Goal: Check status: Check status

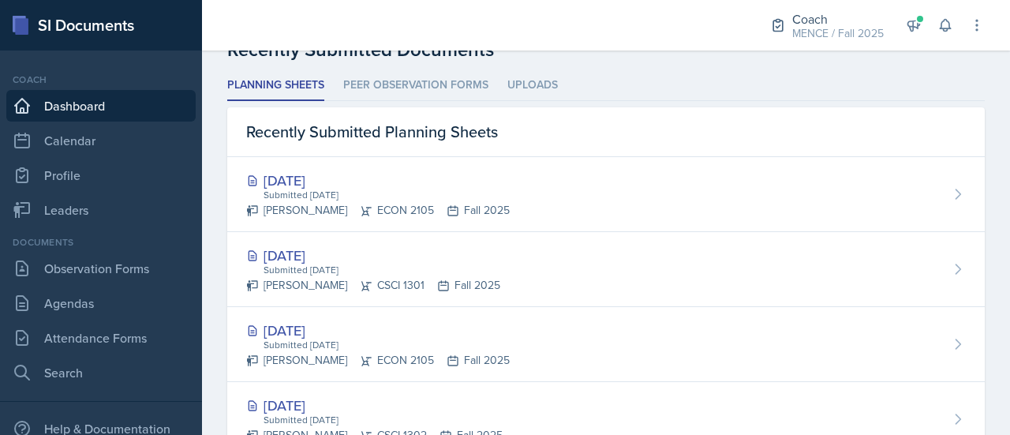
scroll to position [429, 0]
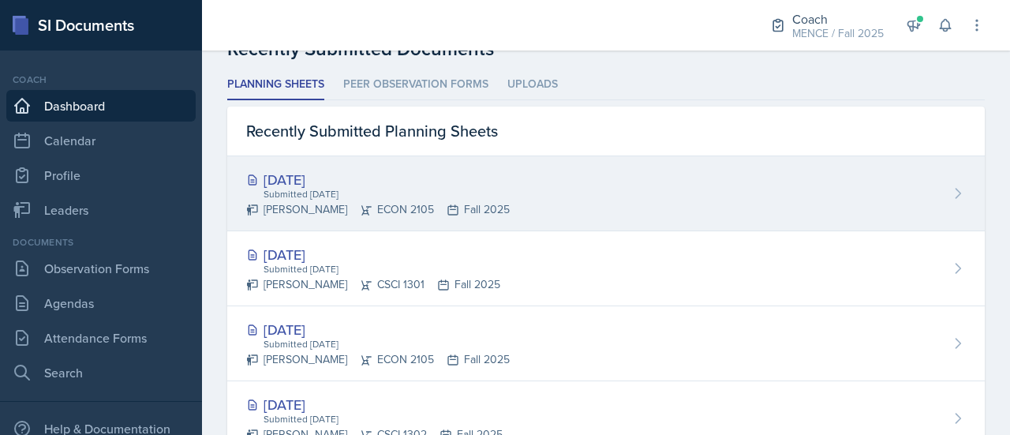
click at [321, 179] on div "[DATE]" at bounding box center [378, 179] width 264 height 21
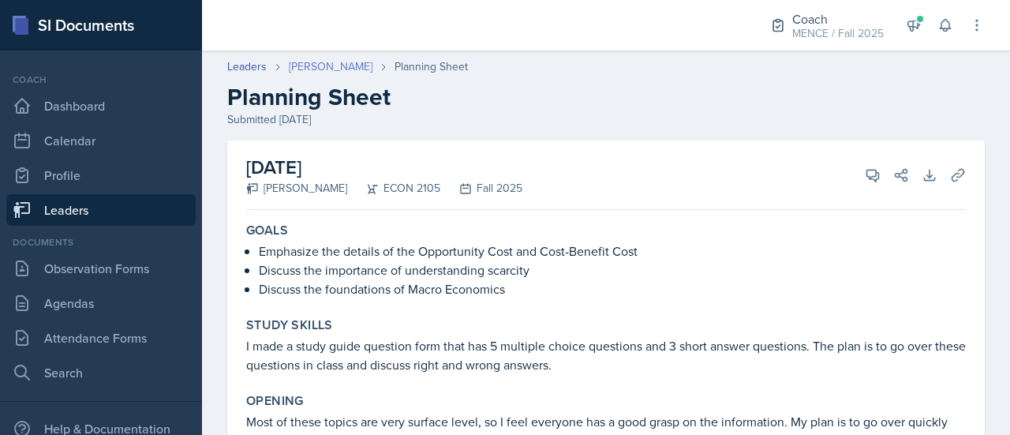
click at [338, 66] on link "[PERSON_NAME]" at bounding box center [331, 66] width 84 height 17
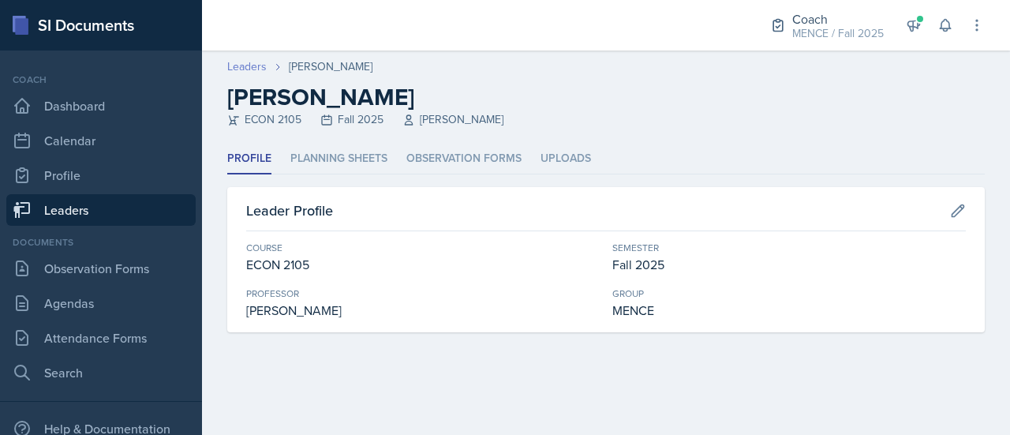
click at [259, 71] on link "Leaders" at bounding box center [246, 66] width 39 height 17
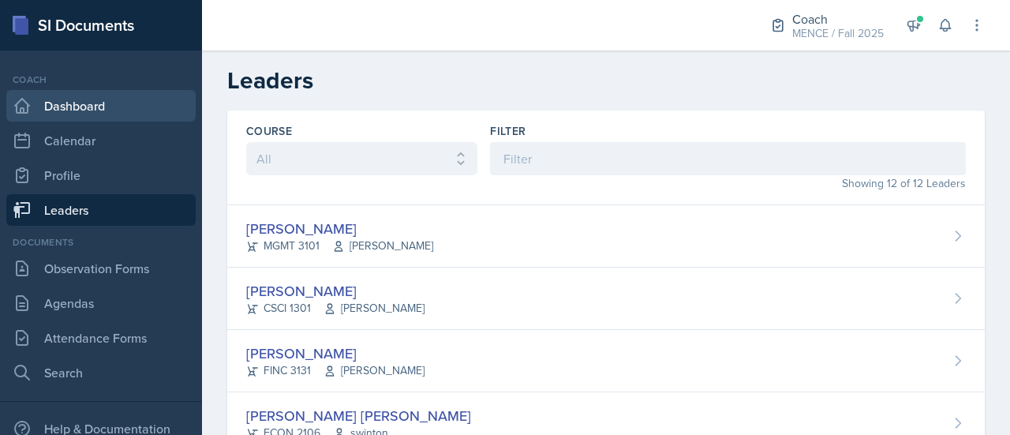
click at [101, 108] on link "Dashboard" at bounding box center [100, 106] width 189 height 32
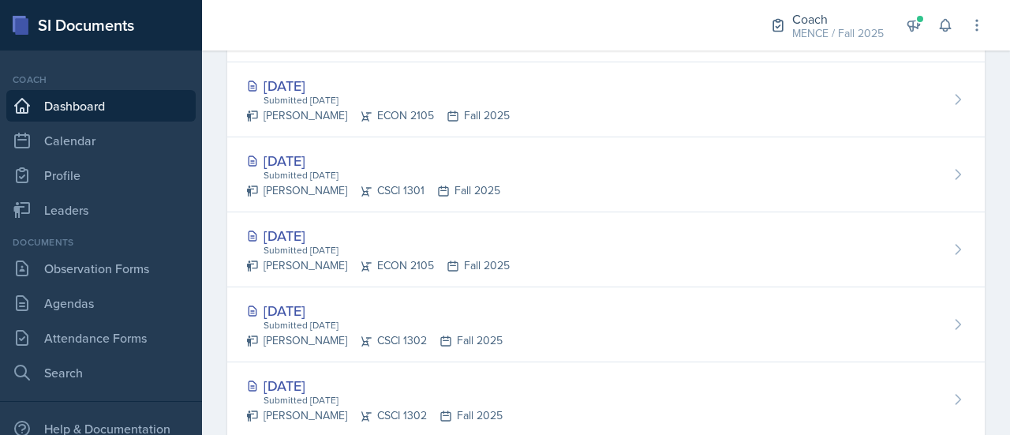
scroll to position [523, 0]
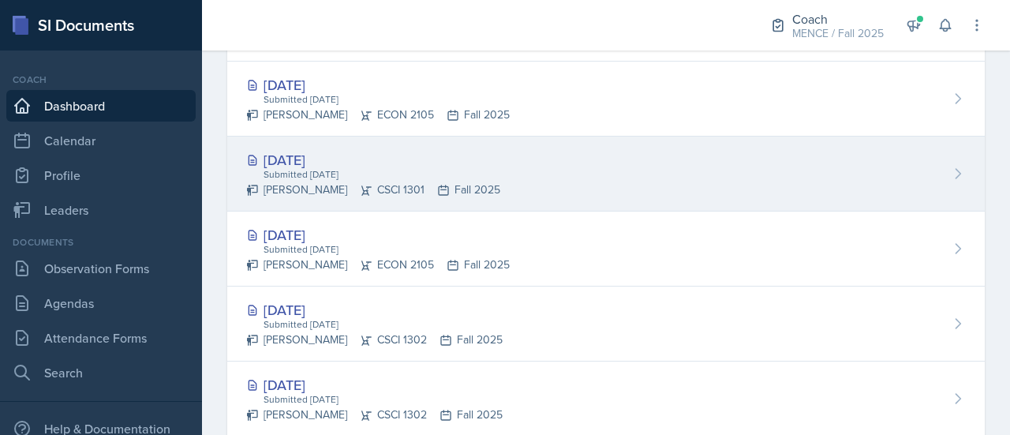
click at [341, 162] on div "[DATE]" at bounding box center [373, 159] width 254 height 21
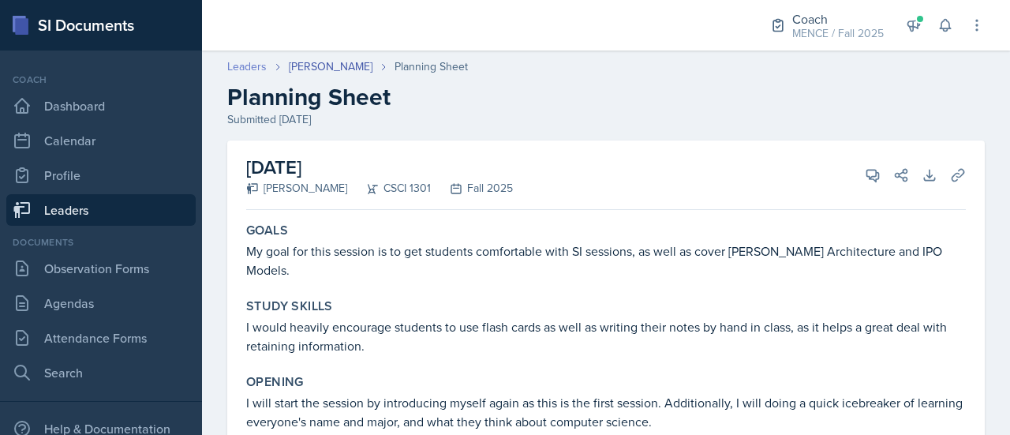
click at [248, 67] on link "Leaders" at bounding box center [246, 66] width 39 height 17
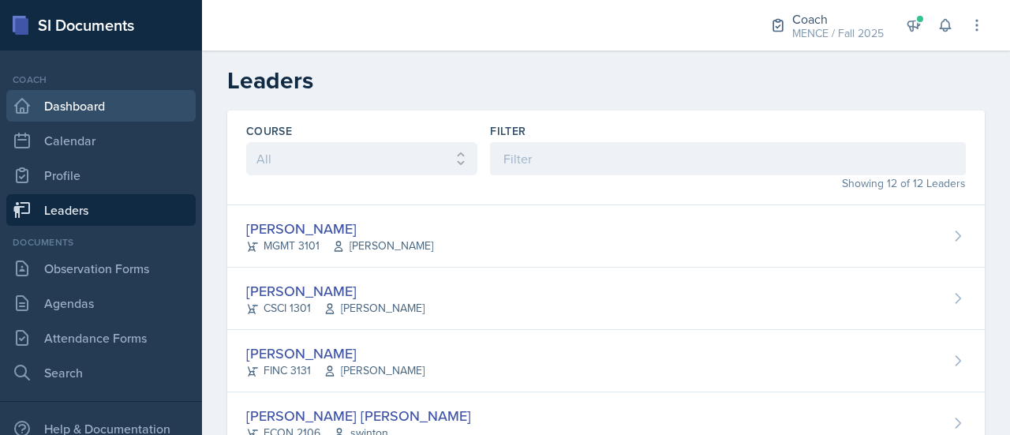
click at [122, 104] on link "Dashboard" at bounding box center [100, 106] width 189 height 32
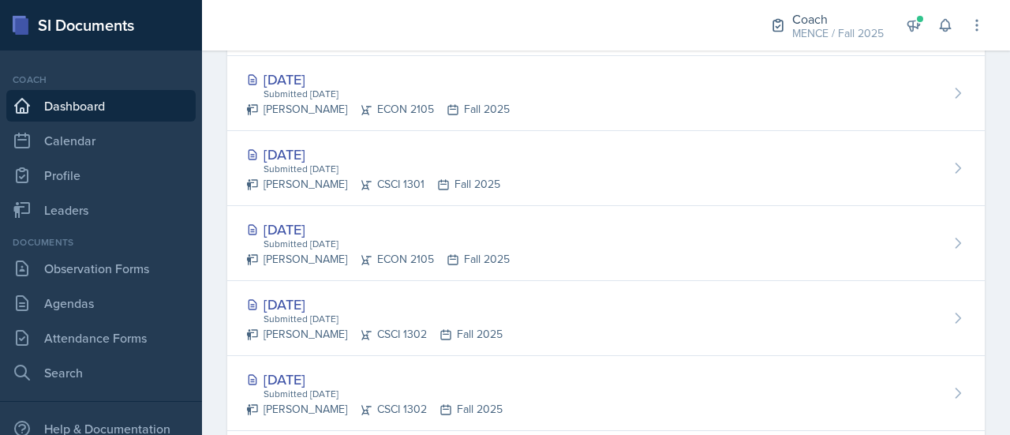
scroll to position [532, 0]
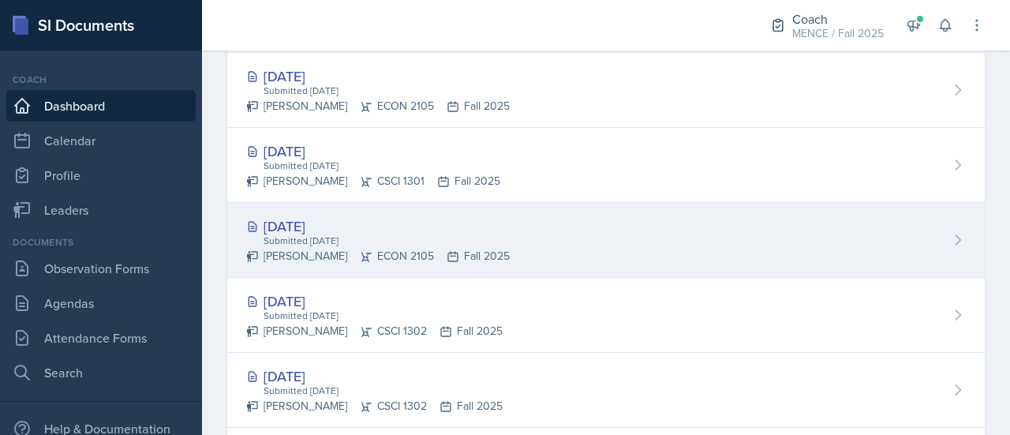
click at [295, 225] on div "[DATE]" at bounding box center [378, 225] width 264 height 21
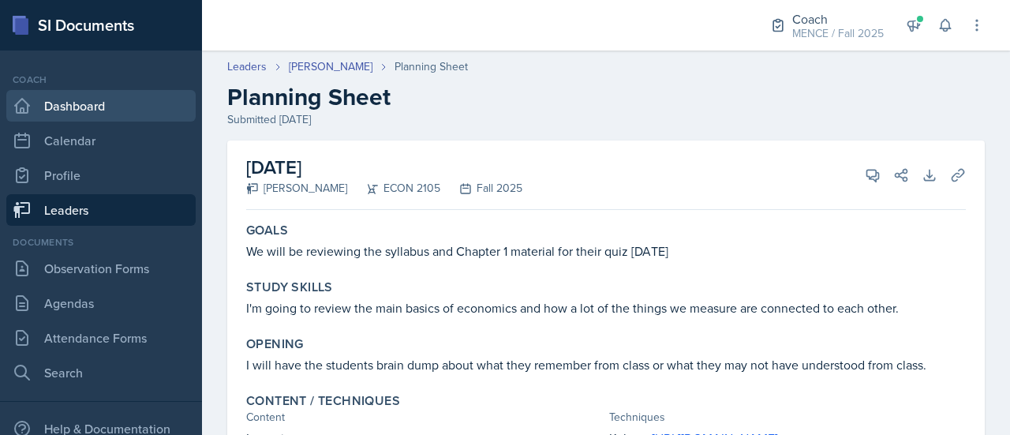
click at [112, 96] on link "Dashboard" at bounding box center [100, 106] width 189 height 32
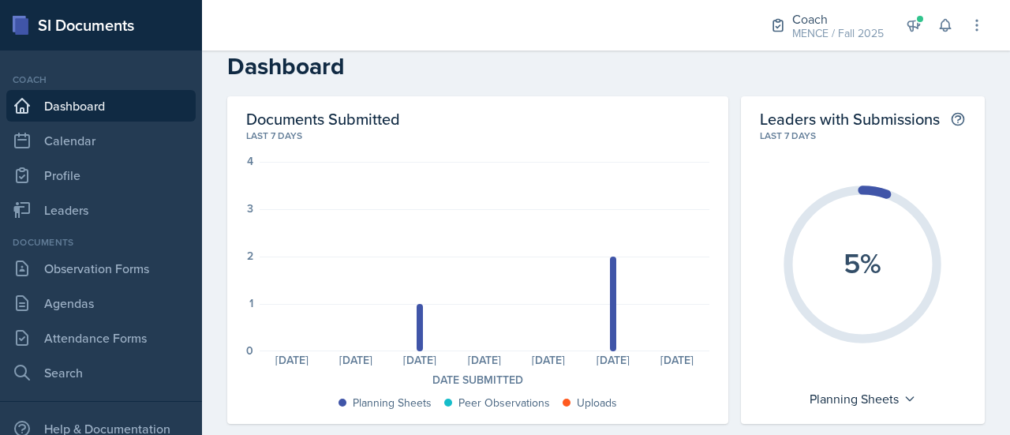
scroll to position [8, 0]
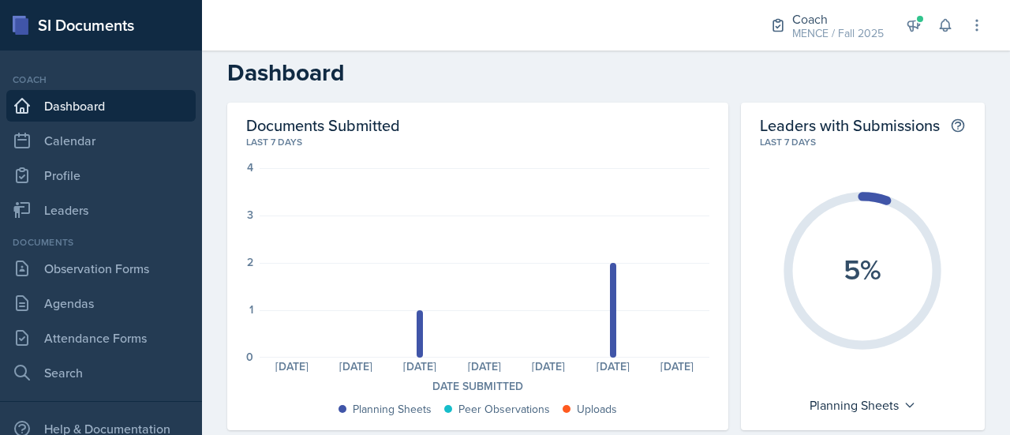
click at [81, 96] on link "Dashboard" at bounding box center [100, 106] width 189 height 32
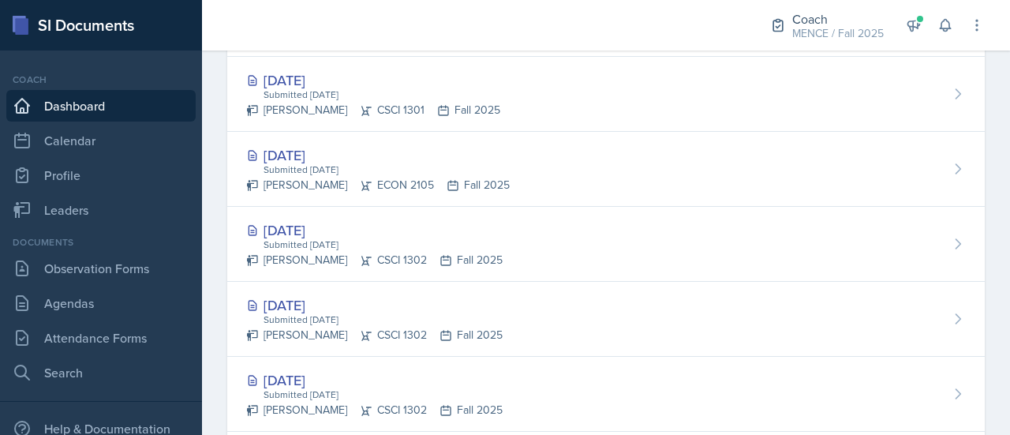
scroll to position [602, 0]
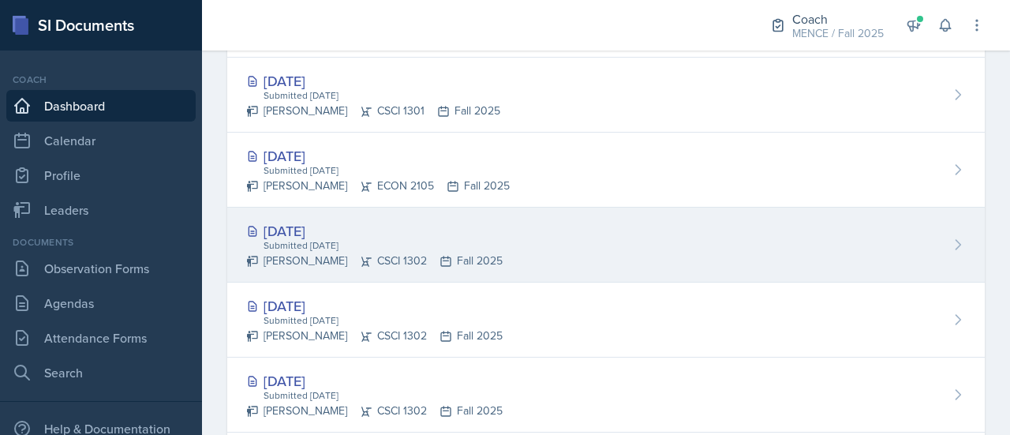
click at [291, 227] on div "[DATE]" at bounding box center [374, 230] width 256 height 21
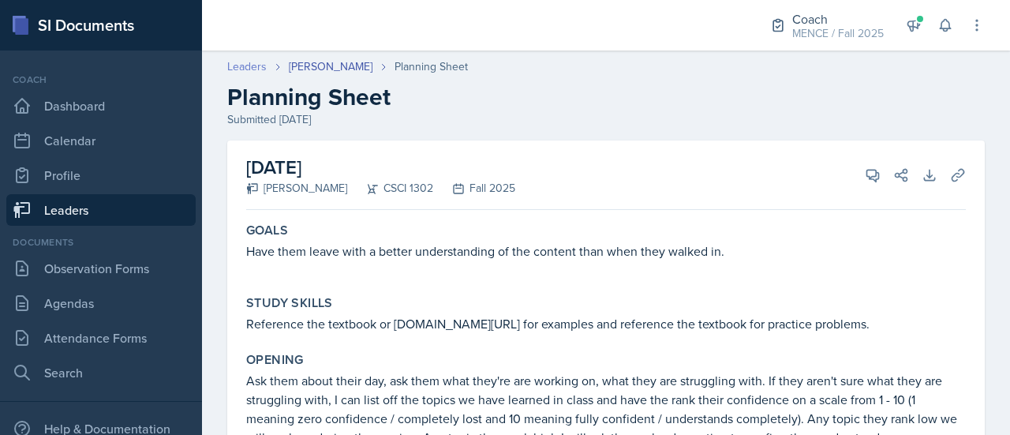
click at [233, 66] on link "Leaders" at bounding box center [246, 66] width 39 height 17
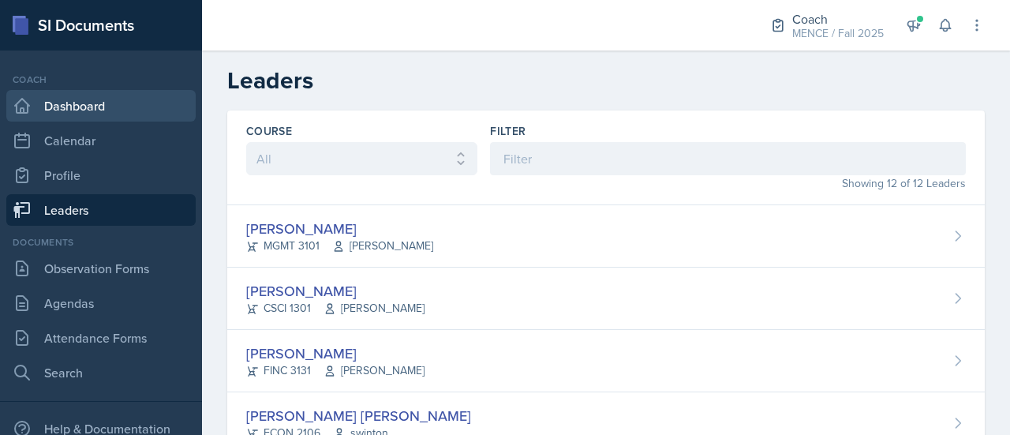
click at [87, 102] on link "Dashboard" at bounding box center [100, 106] width 189 height 32
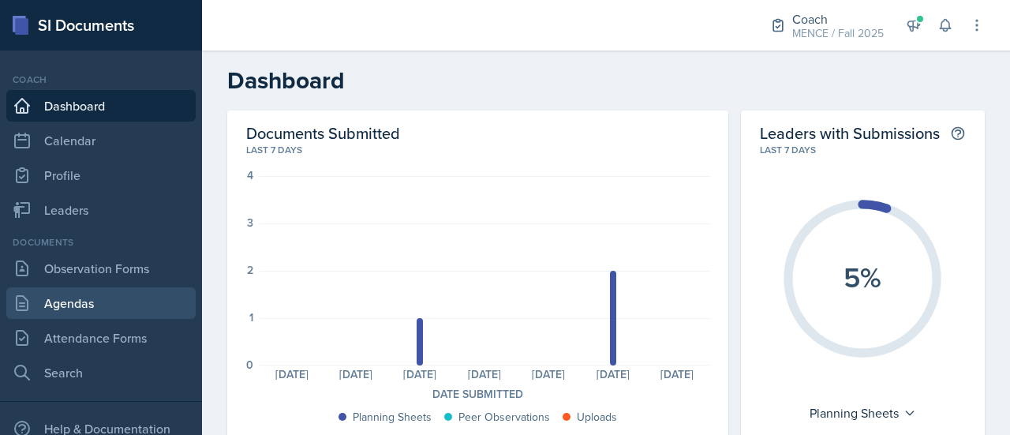
click at [97, 305] on link "Agendas" at bounding box center [100, 303] width 189 height 32
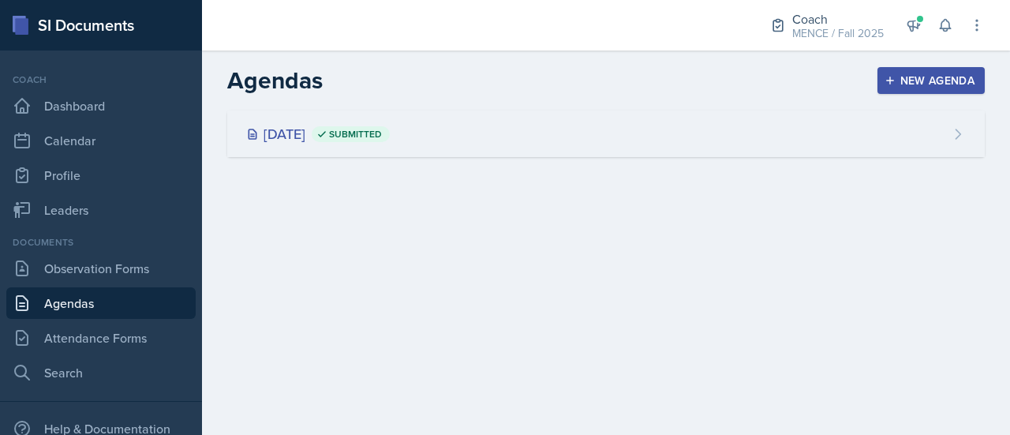
click at [320, 140] on div "[DATE] Submitted" at bounding box center [318, 133] width 144 height 21
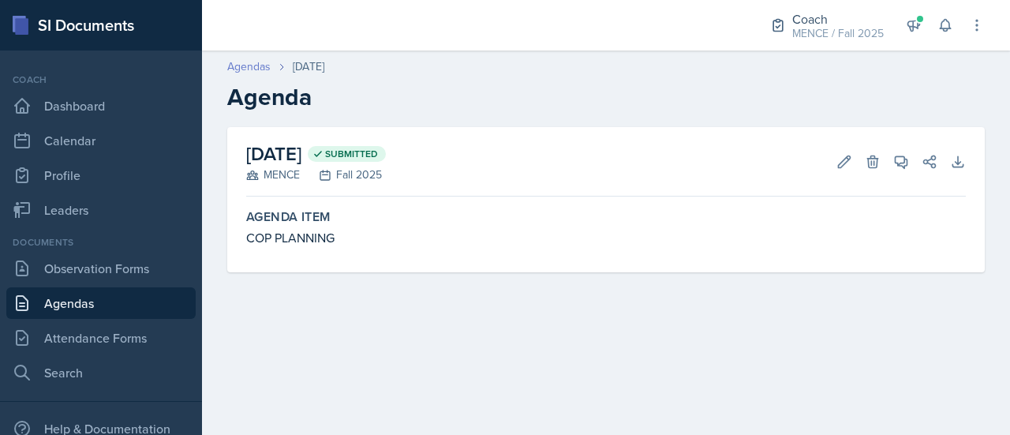
click at [256, 67] on link "Agendas" at bounding box center [248, 66] width 43 height 17
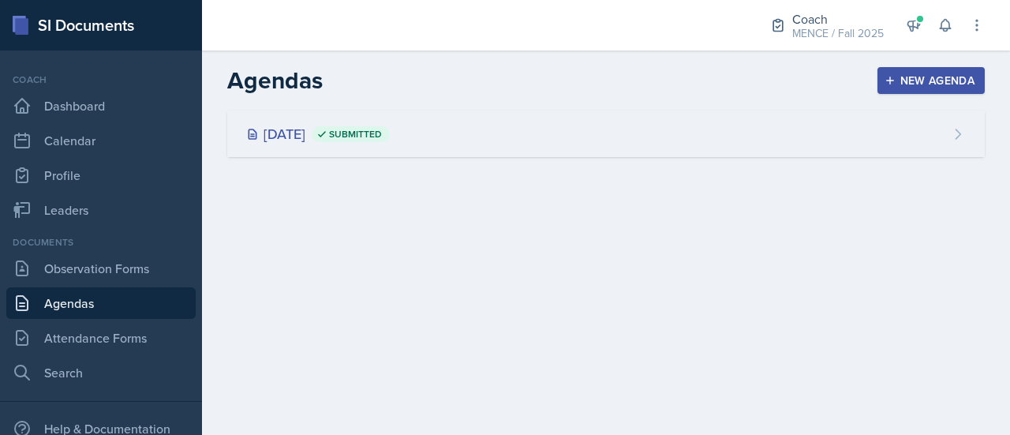
click at [390, 138] on span "Submitted" at bounding box center [351, 134] width 78 height 16
